Goal: Navigation & Orientation: Find specific page/section

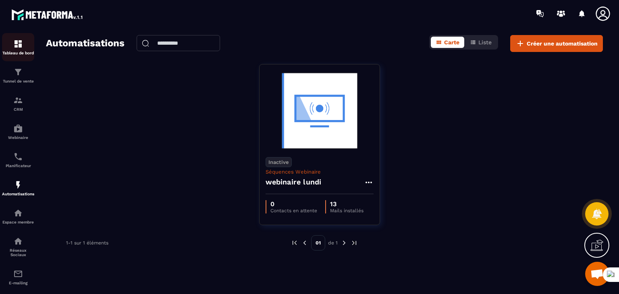
click at [19, 51] on p "Tableau de bord" at bounding box center [18, 53] width 32 height 4
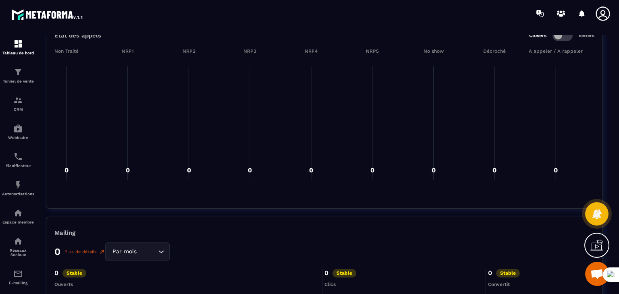
scroll to position [1289, 0]
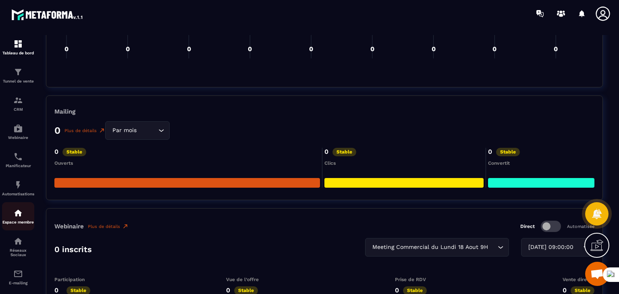
click at [15, 218] on img at bounding box center [18, 213] width 10 height 10
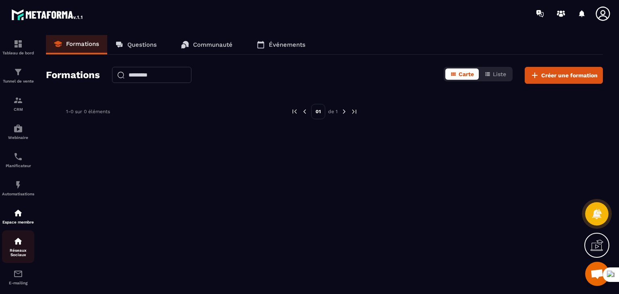
click at [20, 249] on div "Réseaux Sociaux" at bounding box center [18, 246] width 32 height 21
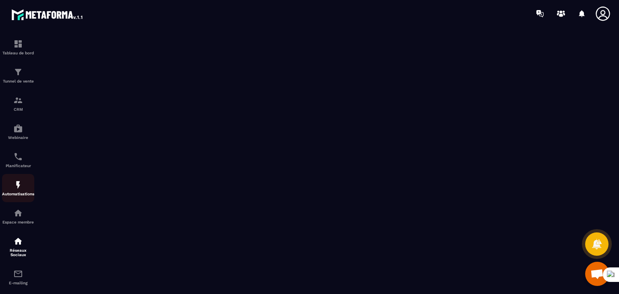
click at [14, 193] on div "Automatisations" at bounding box center [18, 188] width 32 height 16
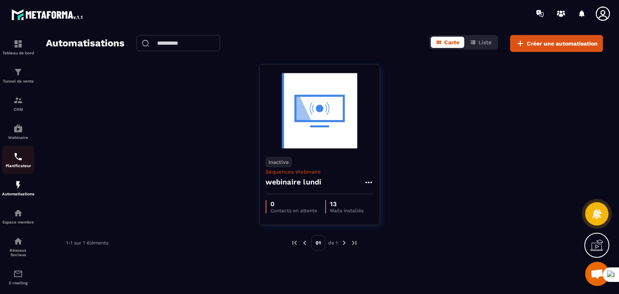
click at [14, 155] on img at bounding box center [18, 157] width 10 height 10
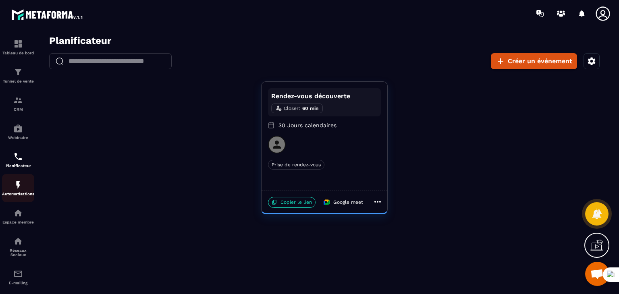
click at [16, 185] on img at bounding box center [18, 185] width 10 height 10
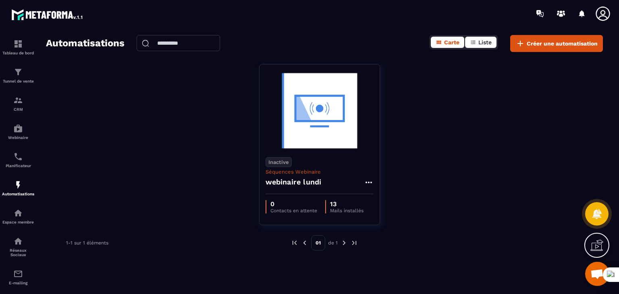
click at [483, 46] on button "Liste" at bounding box center [480, 42] width 31 height 11
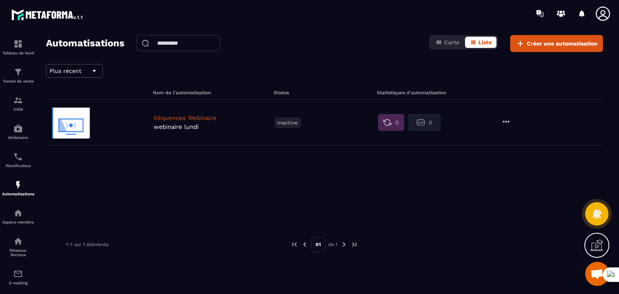
click at [505, 120] on icon at bounding box center [506, 122] width 10 height 10
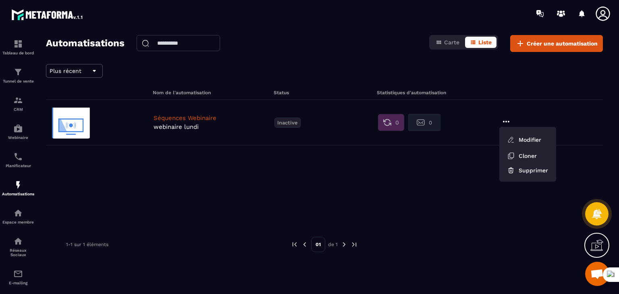
click at [450, 216] on div "Séquences Webinaire webinaire [DATE] Inactive 0 0 Modifier Cloner Supprimer" at bounding box center [324, 160] width 557 height 121
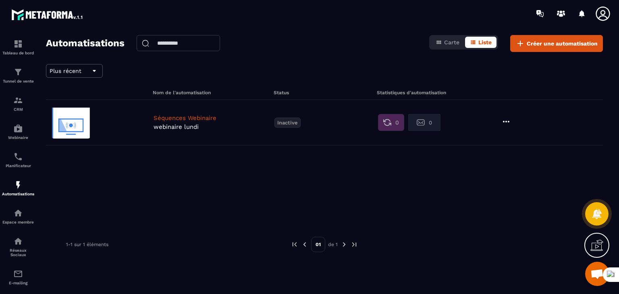
click at [342, 244] on img at bounding box center [343, 244] width 7 height 7
click at [83, 70] on div "Plus récent" at bounding box center [75, 71] width 50 height 10
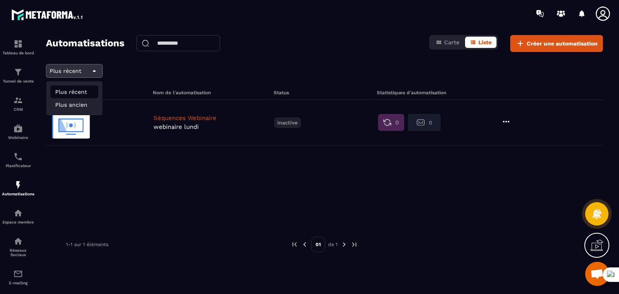
click at [89, 98] on li "Plus récent" at bounding box center [74, 104] width 48 height 13
click at [75, 62] on div "Automatisations Carte Liste Créer une automatisation Plus récent Nom de l'autom…" at bounding box center [324, 163] width 573 height 256
click at [79, 72] on span "Plus récent" at bounding box center [66, 71] width 32 height 6
click at [75, 101] on li "Plus ancien" at bounding box center [74, 104] width 48 height 13
click at [146, 72] on div "Plus ancien Nom de l'automatisation Status Statistiques d'automatisation Séquen…" at bounding box center [324, 164] width 557 height 200
